Goal: Check status: Check status

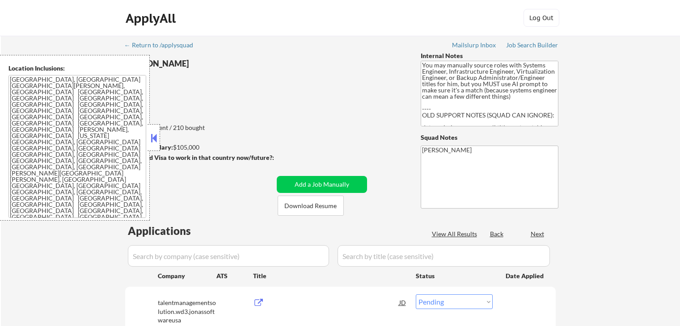
select select ""pending""
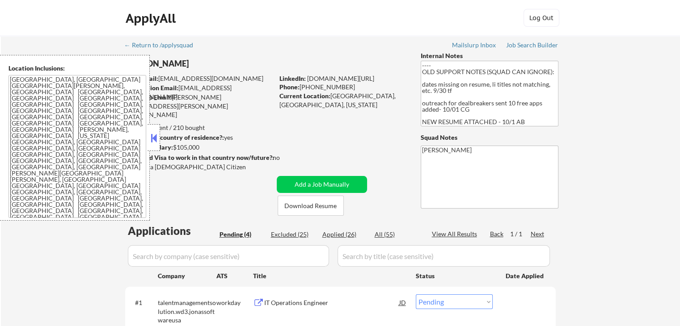
scroll to position [224, 0]
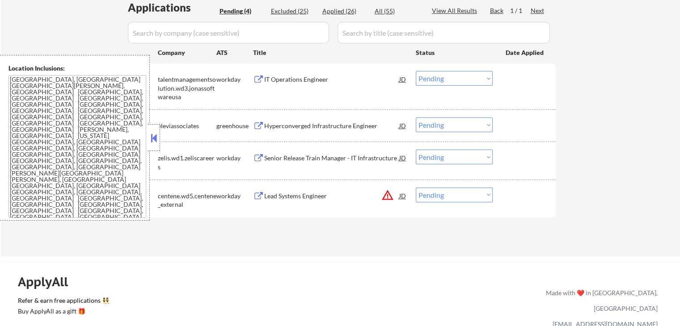
click at [265, 126] on div "Hyperconverged Infrastructure Engineer" at bounding box center [331, 126] width 135 height 9
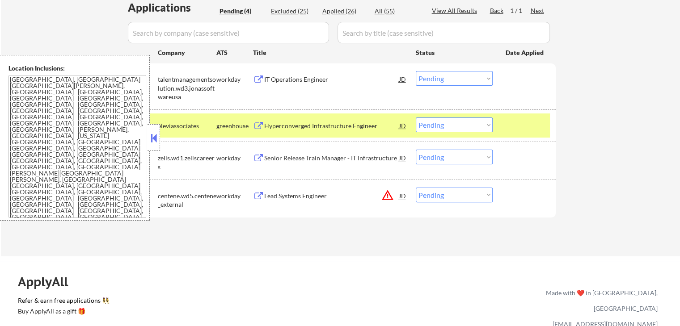
click at [155, 139] on button at bounding box center [154, 137] width 10 height 13
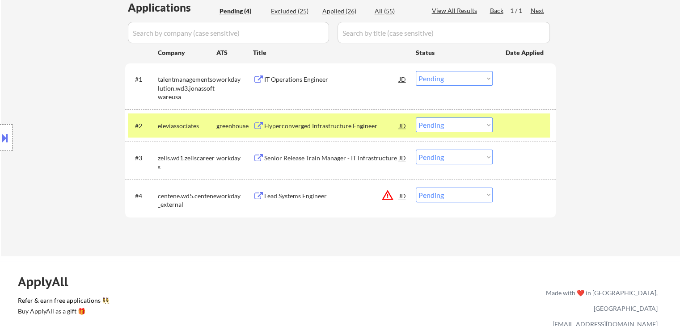
click at [251, 159] on div "workday" at bounding box center [234, 158] width 37 height 9
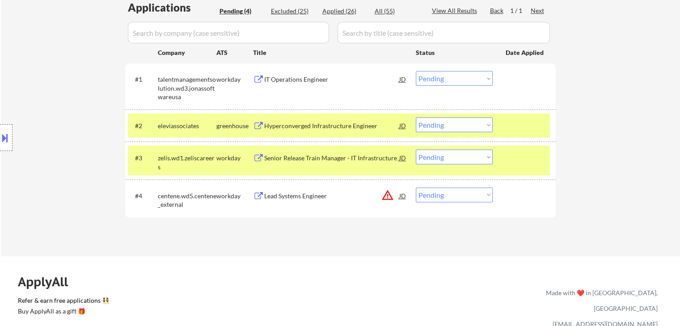
click at [268, 161] on div "Senior Release Train Manager - IT Infrastructure" at bounding box center [331, 158] width 135 height 9
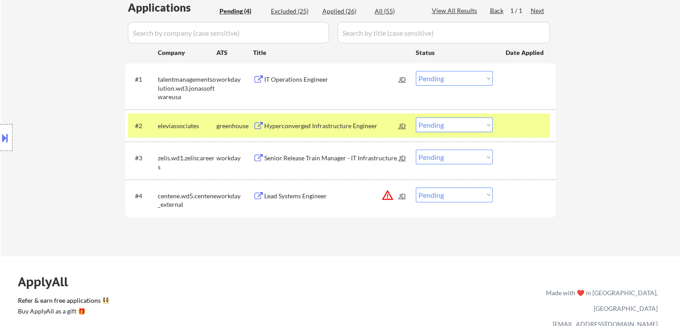
click at [261, 78] on button at bounding box center [258, 80] width 11 height 8
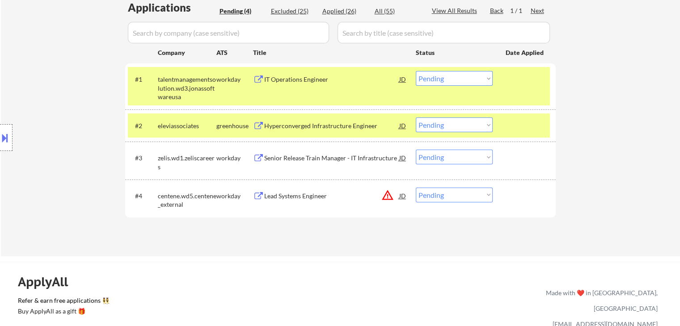
click at [517, 125] on div at bounding box center [525, 126] width 39 height 16
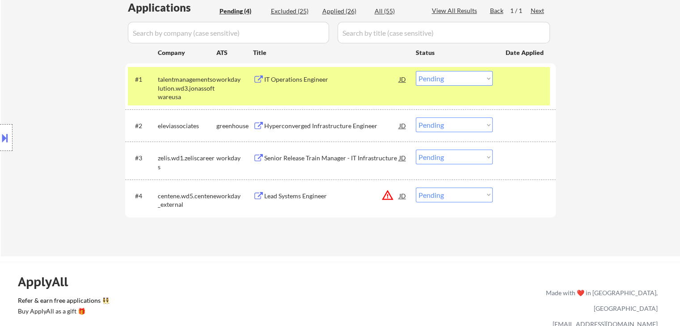
drag, startPoint x: 553, startPoint y: 48, endPoint x: 541, endPoint y: 71, distance: 25.2
click at [553, 50] on div "Applications Pending (4) Excluded (25) Applied (26) All (55) View All Results B…" at bounding box center [340, 120] width 431 height 240
click at [539, 79] on div at bounding box center [525, 79] width 39 height 16
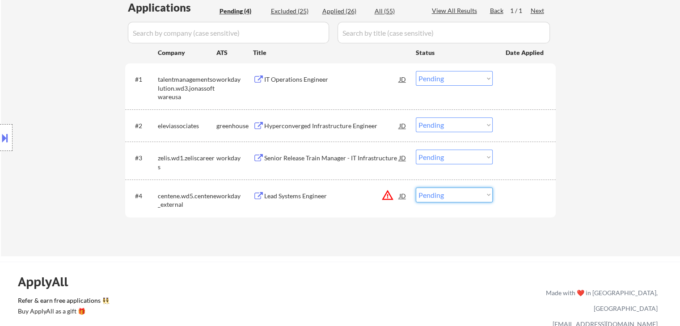
click at [459, 199] on select "Choose an option... Pending Applied Excluded (Questions) Excluded (Expired) Exc…" at bounding box center [454, 195] width 77 height 15
select select ""excluded__location_""
click at [416, 188] on select "Choose an option... Pending Applied Excluded (Questions) Excluded (Expired) Exc…" at bounding box center [454, 195] width 77 height 15
click at [0, 136] on button at bounding box center [5, 138] width 10 height 15
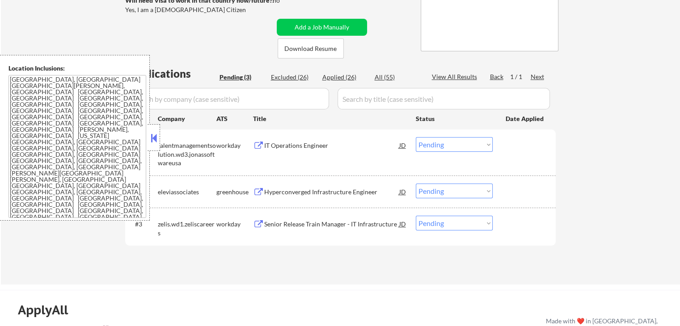
scroll to position [134, 0]
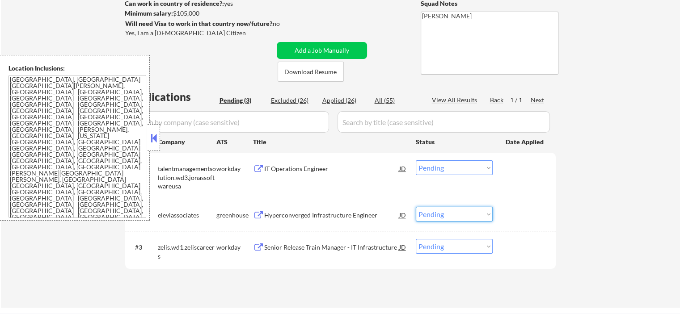
drag, startPoint x: 447, startPoint y: 216, endPoint x: 453, endPoint y: 244, distance: 28.0
click at [448, 217] on select "Choose an option... Pending Applied Excluded (Questions) Excluded (Expired) Exc…" at bounding box center [454, 214] width 77 height 15
click at [416, 207] on select "Choose an option... Pending Applied Excluded (Questions) Excluded (Expired) Exc…" at bounding box center [454, 214] width 77 height 15
select select ""pending""
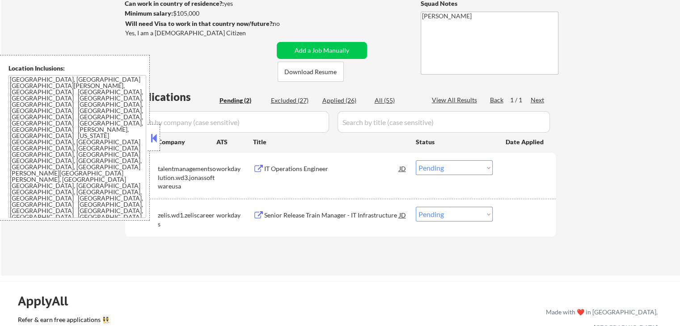
scroll to position [179, 0]
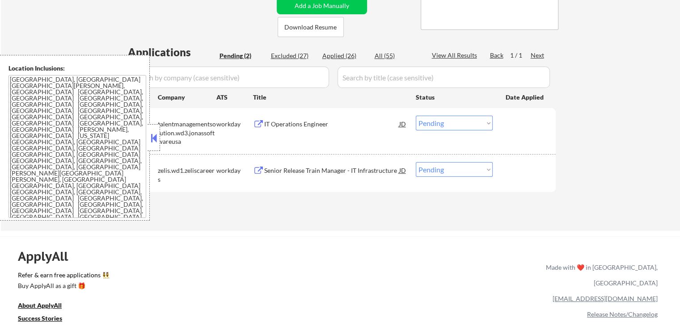
drag, startPoint x: 445, startPoint y: 123, endPoint x: 448, endPoint y: 129, distance: 7.1
click at [446, 123] on select "Choose an option... Pending Applied Excluded (Questions) Excluded (Expired) Exc…" at bounding box center [454, 123] width 77 height 15
click at [416, 116] on select "Choose an option... Pending Applied Excluded (Questions) Excluded (Expired) Exc…" at bounding box center [454, 123] width 77 height 15
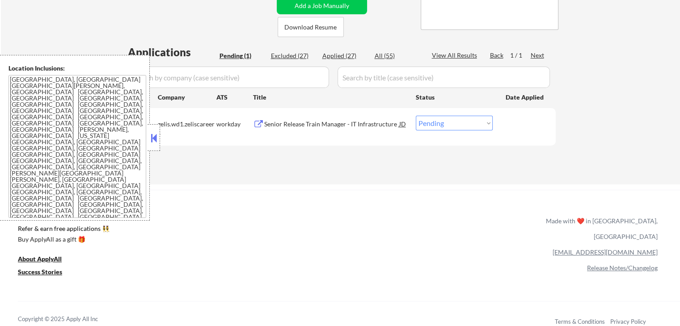
click at [462, 114] on div "#1 zelis.wd1.zeliscareers workday Senior Release Train Manager - IT Infrastruct…" at bounding box center [339, 127] width 422 height 30
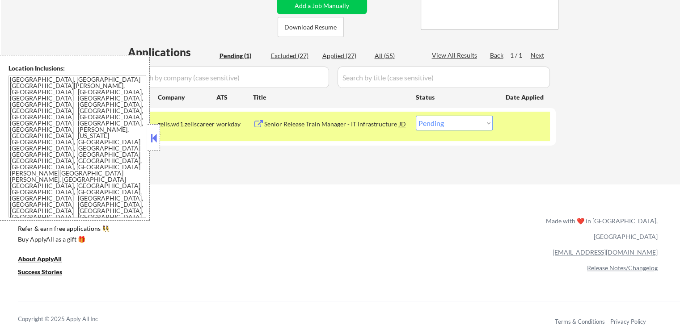
click at [454, 122] on select "Choose an option... Pending Applied Excluded (Questions) Excluded (Expired) Exc…" at bounding box center [454, 123] width 77 height 15
select select ""applied""
click at [416, 116] on select "Choose an option... Pending Applied Excluded (Questions) Excluded (Expired) Exc…" at bounding box center [454, 123] width 77 height 15
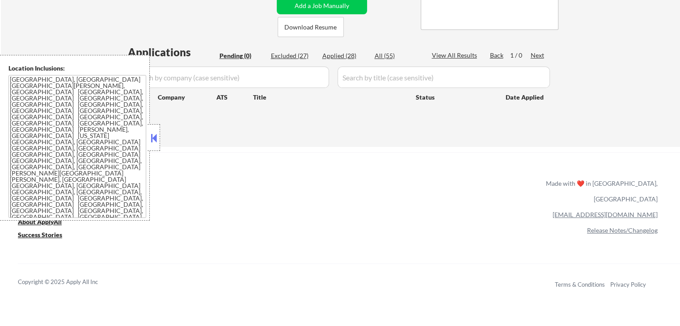
click at [347, 57] on div "Applied (28)" at bounding box center [344, 55] width 45 height 9
select select ""applied""
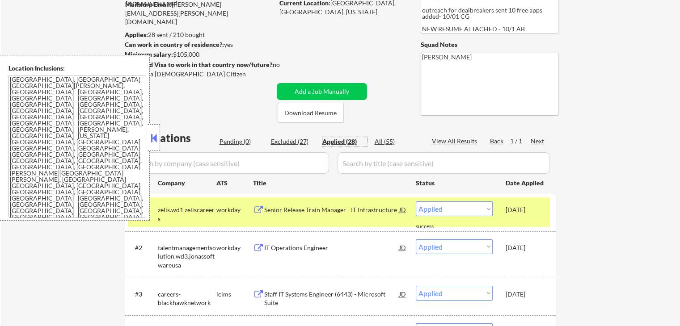
scroll to position [89, 0]
